Goal: Task Accomplishment & Management: Manage account settings

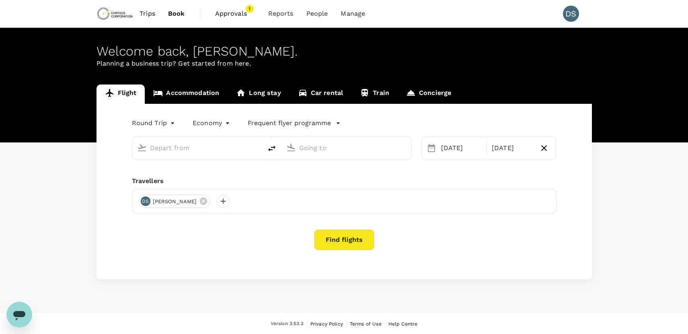
drag, startPoint x: 0, startPoint y: 0, endPoint x: 235, endPoint y: 14, distance: 235.7
click at [235, 14] on span "Approvals" at bounding box center [235, 14] width 40 height 10
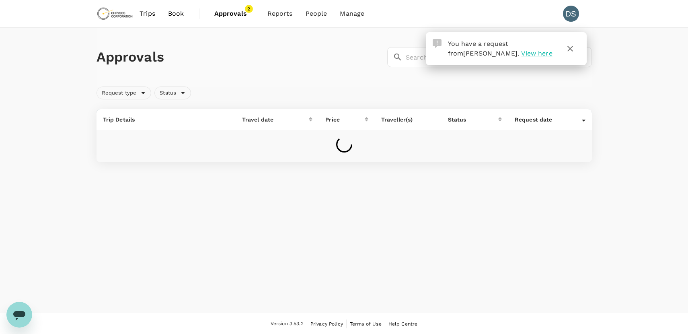
click at [525, 54] on span "View here" at bounding box center [536, 53] width 31 height 8
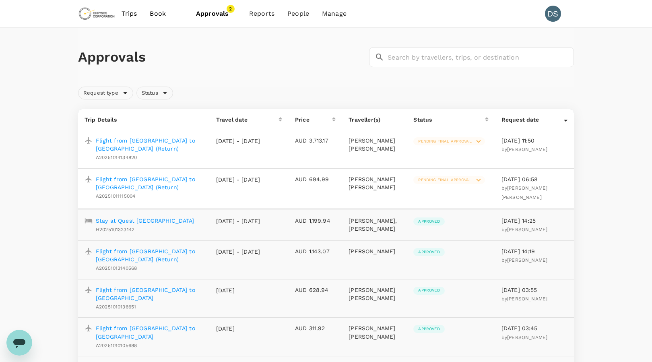
click at [445, 142] on span "Pending final approval" at bounding box center [444, 141] width 63 height 6
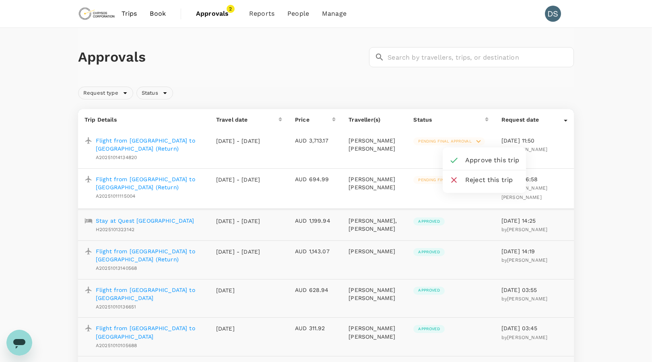
click at [470, 160] on span "Approve this trip" at bounding box center [492, 160] width 54 height 10
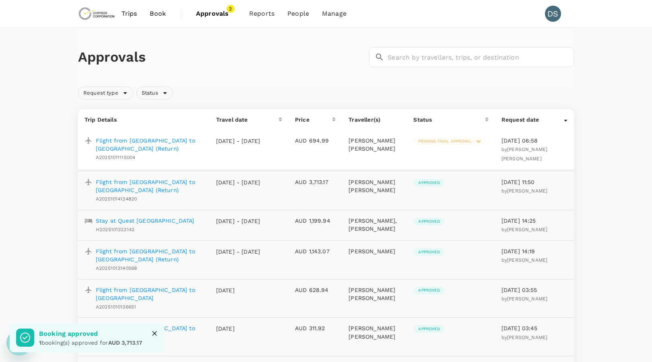
click at [431, 138] on span "Pending final approval" at bounding box center [444, 141] width 63 height 6
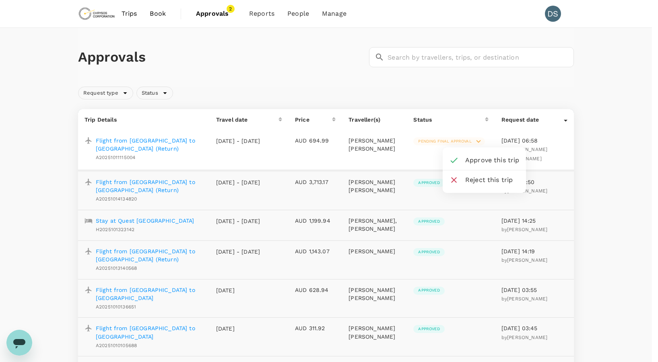
click at [142, 141] on div at bounding box center [329, 181] width 658 height 362
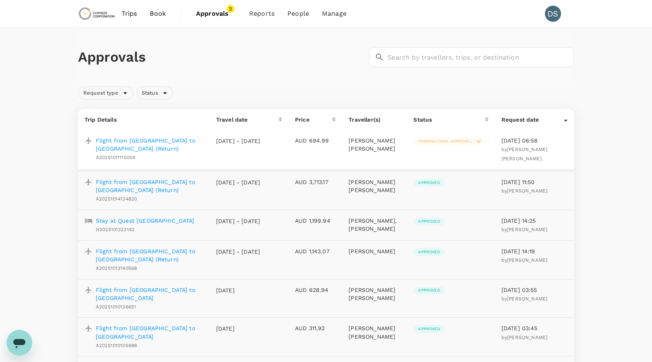
click at [141, 141] on p "Flight from Vancouver to Winnipeg (Return)" at bounding box center [149, 144] width 107 height 16
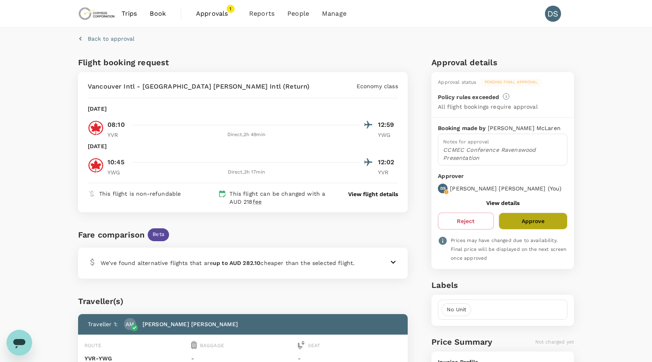
click at [556, 221] on button "Approve" at bounding box center [532, 220] width 69 height 17
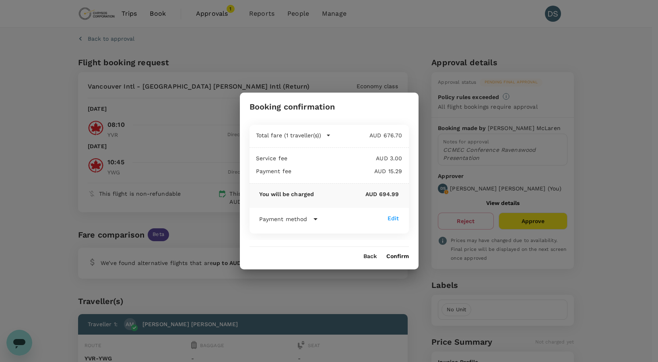
click at [402, 257] on button "Confirm" at bounding box center [397, 256] width 23 height 6
